Goal: Information Seeking & Learning: Find specific fact

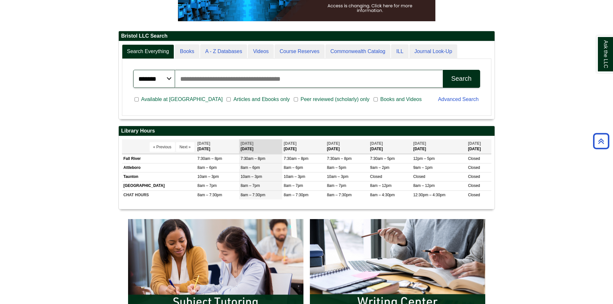
scroll to position [78, 376]
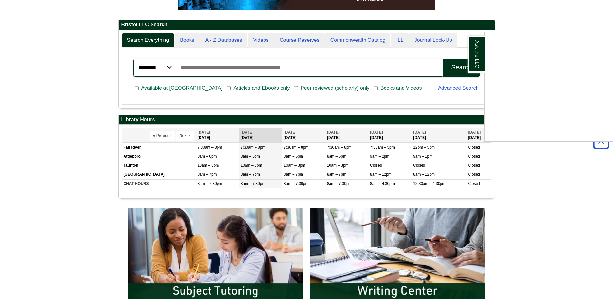
click at [186, 38] on div "Ask the LLC" at bounding box center [306, 152] width 613 height 304
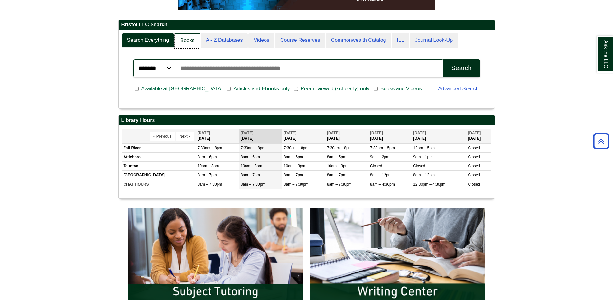
scroll to position [3, 3]
click at [191, 42] on link "Books" at bounding box center [187, 40] width 25 height 15
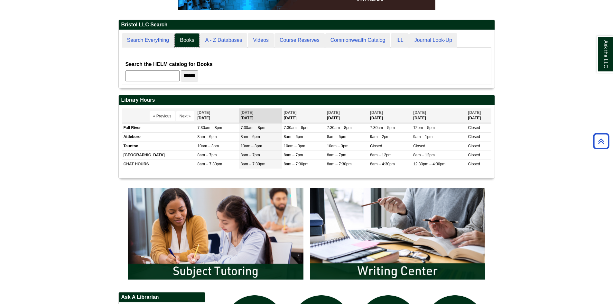
scroll to position [58, 376]
click at [175, 77] on input "text" at bounding box center [153, 75] width 54 height 11
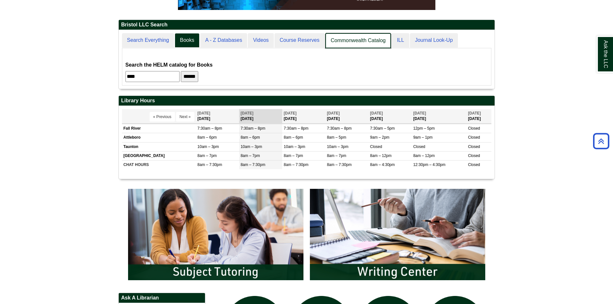
scroll to position [59, 376]
type input "****"
click at [147, 42] on link "Search Everything" at bounding box center [148, 40] width 53 height 15
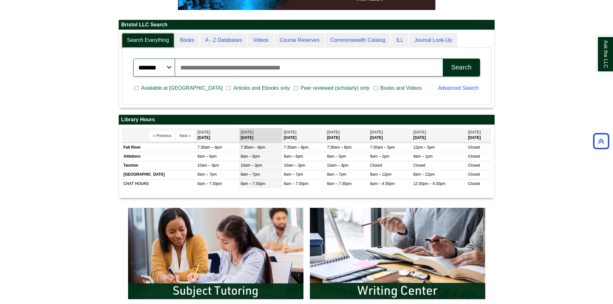
scroll to position [78, 376]
click at [279, 71] on input "Search articles, books, journals & more" at bounding box center [309, 68] width 268 height 18
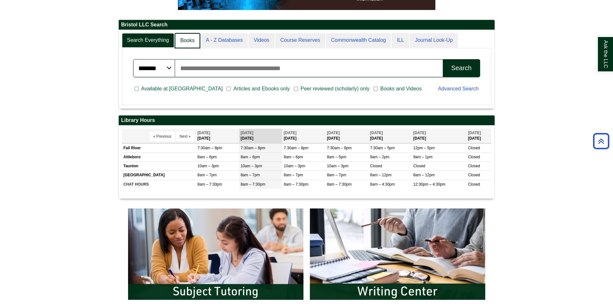
scroll to position [3, 3]
click at [187, 36] on link "Books" at bounding box center [187, 40] width 25 height 15
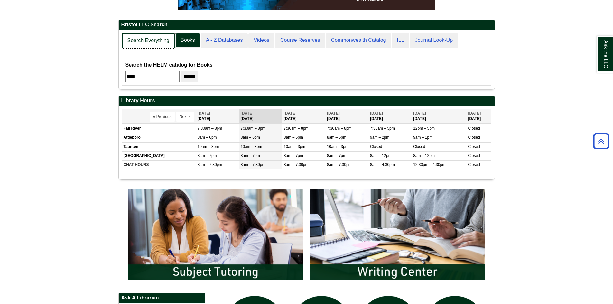
scroll to position [59, 376]
click at [153, 35] on link "Search Everything" at bounding box center [148, 40] width 53 height 15
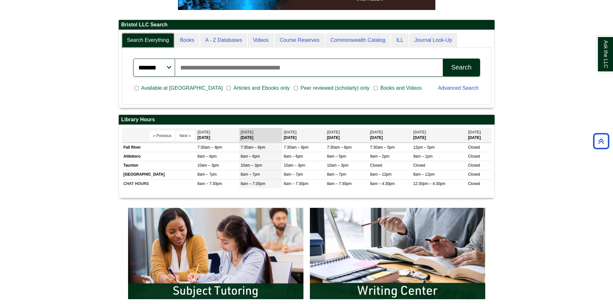
scroll to position [78, 376]
click at [217, 64] on input "Search articles, books, journals & more" at bounding box center [309, 68] width 268 height 18
click at [456, 67] on div "Search" at bounding box center [461, 67] width 20 height 7
click at [248, 67] on input "**********" at bounding box center [309, 68] width 268 height 18
click at [272, 65] on input "**********" at bounding box center [309, 68] width 268 height 18
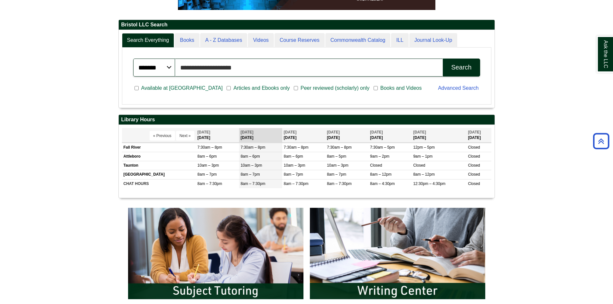
type input "**********"
click at [443, 59] on button "Search" at bounding box center [461, 68] width 37 height 18
click at [159, 149] on td "Fall River" at bounding box center [159, 147] width 74 height 9
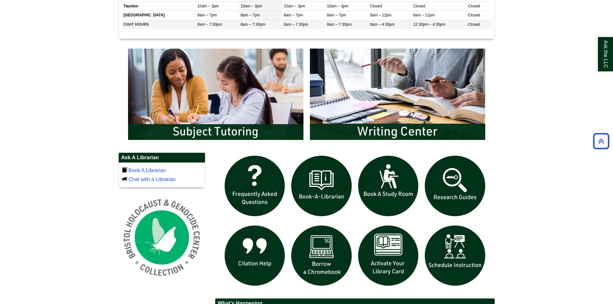
scroll to position [322, 0]
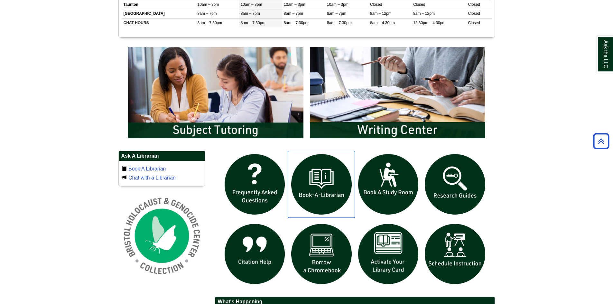
click at [319, 196] on img "slideshow" at bounding box center [321, 184] width 67 height 67
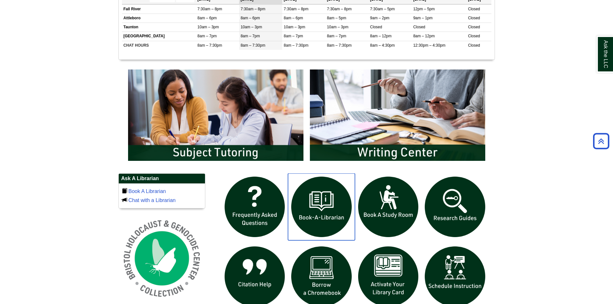
scroll to position [293, 0]
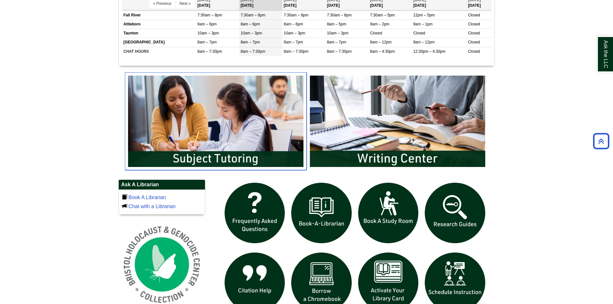
click at [241, 145] on img "slideshow" at bounding box center [216, 121] width 182 height 98
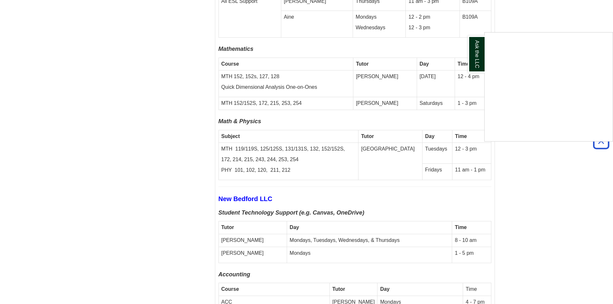
scroll to position [2163, 0]
